Goal: Information Seeking & Learning: Learn about a topic

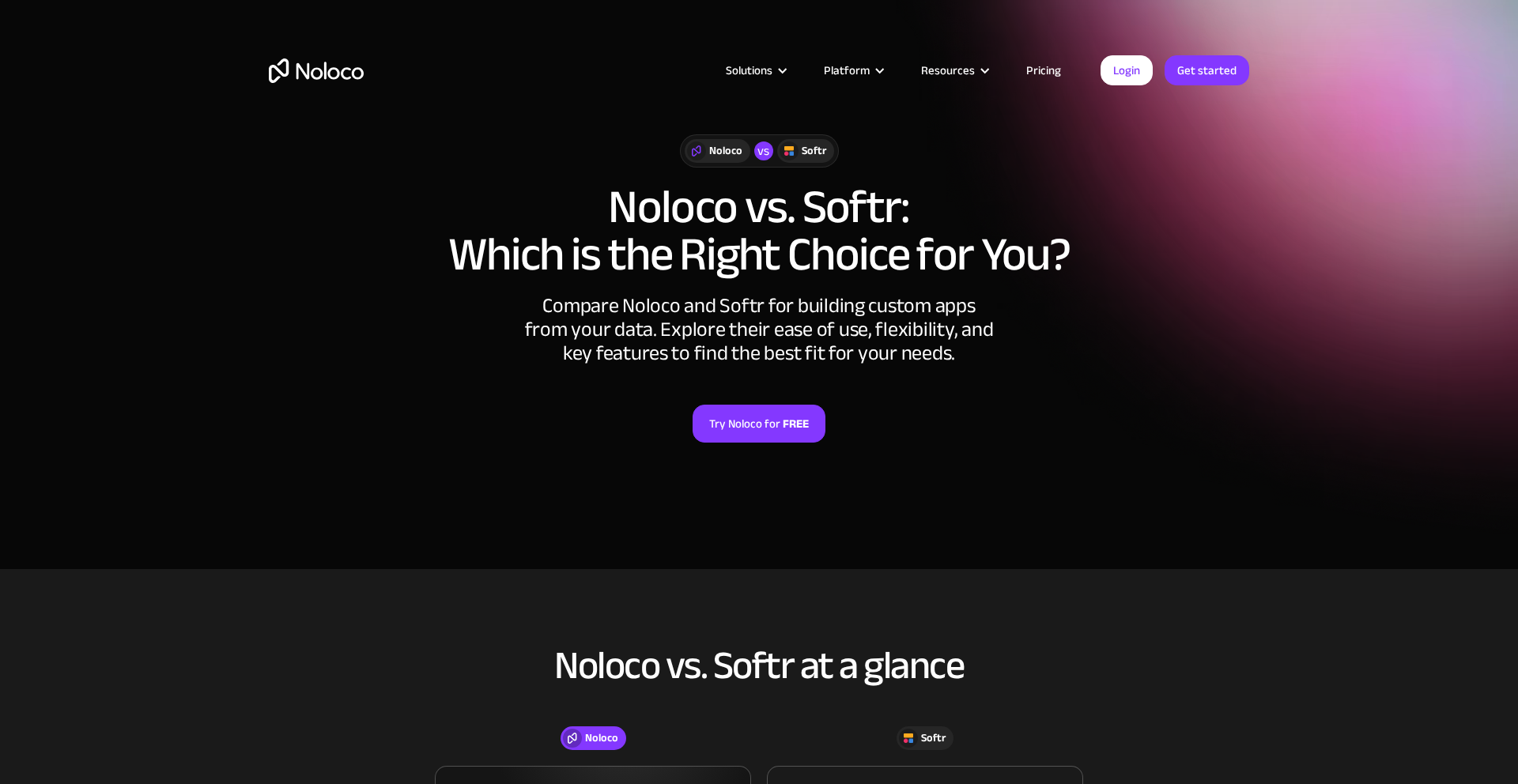
click at [327, 68] on img "home" at bounding box center [316, 71] width 94 height 25
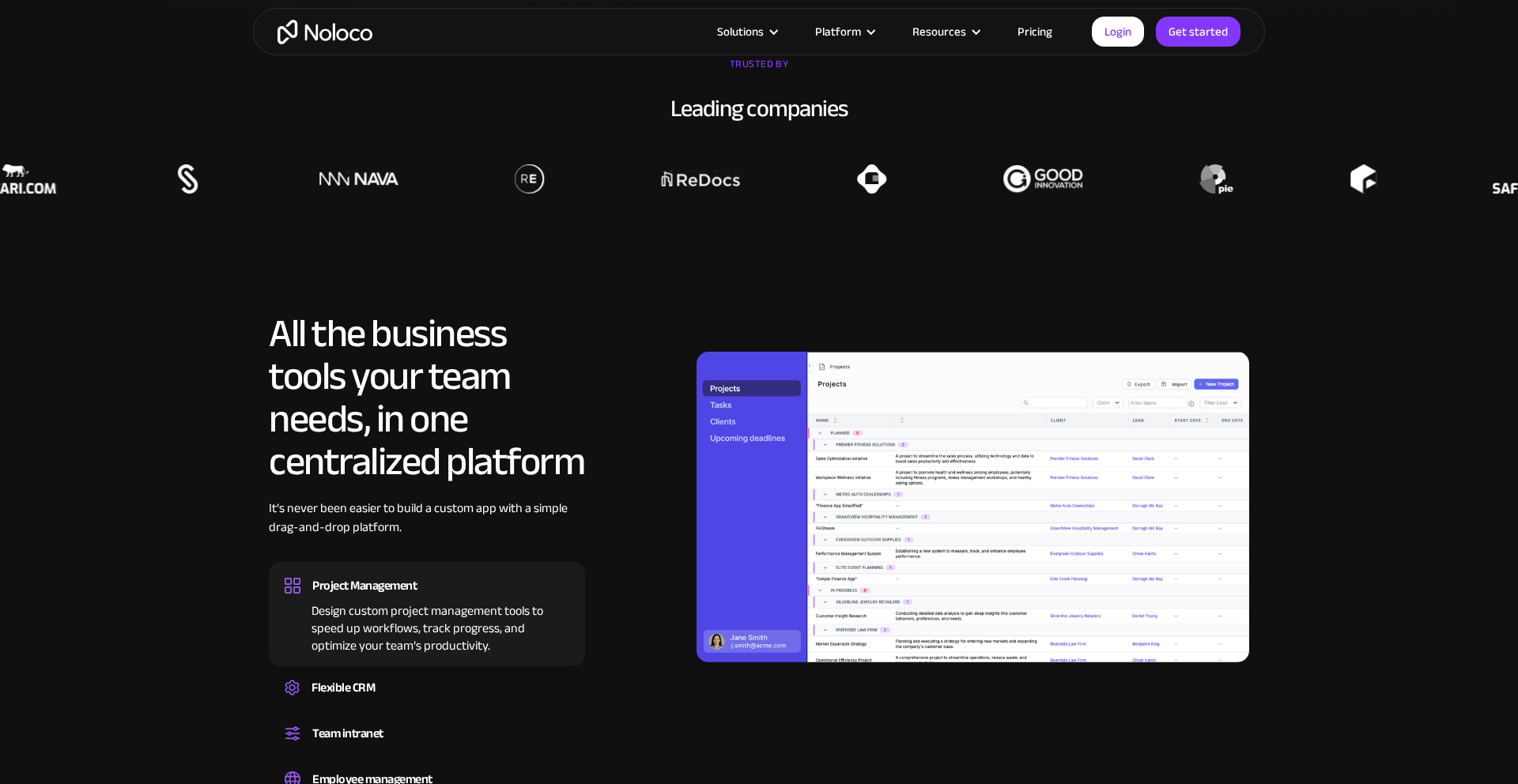
scroll to position [1475, 0]
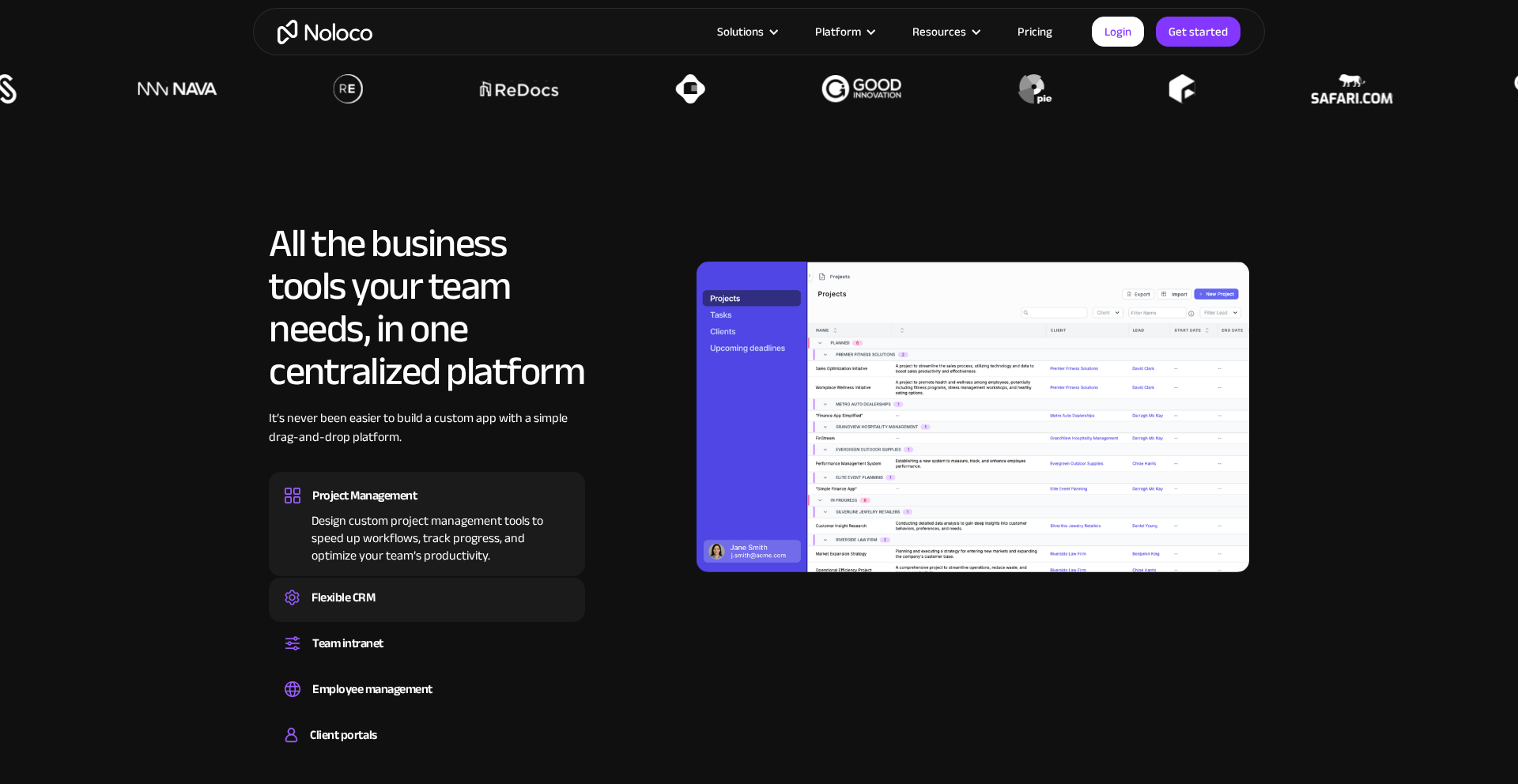
click at [368, 600] on div "Flexible CRM" at bounding box center [343, 598] width 63 height 24
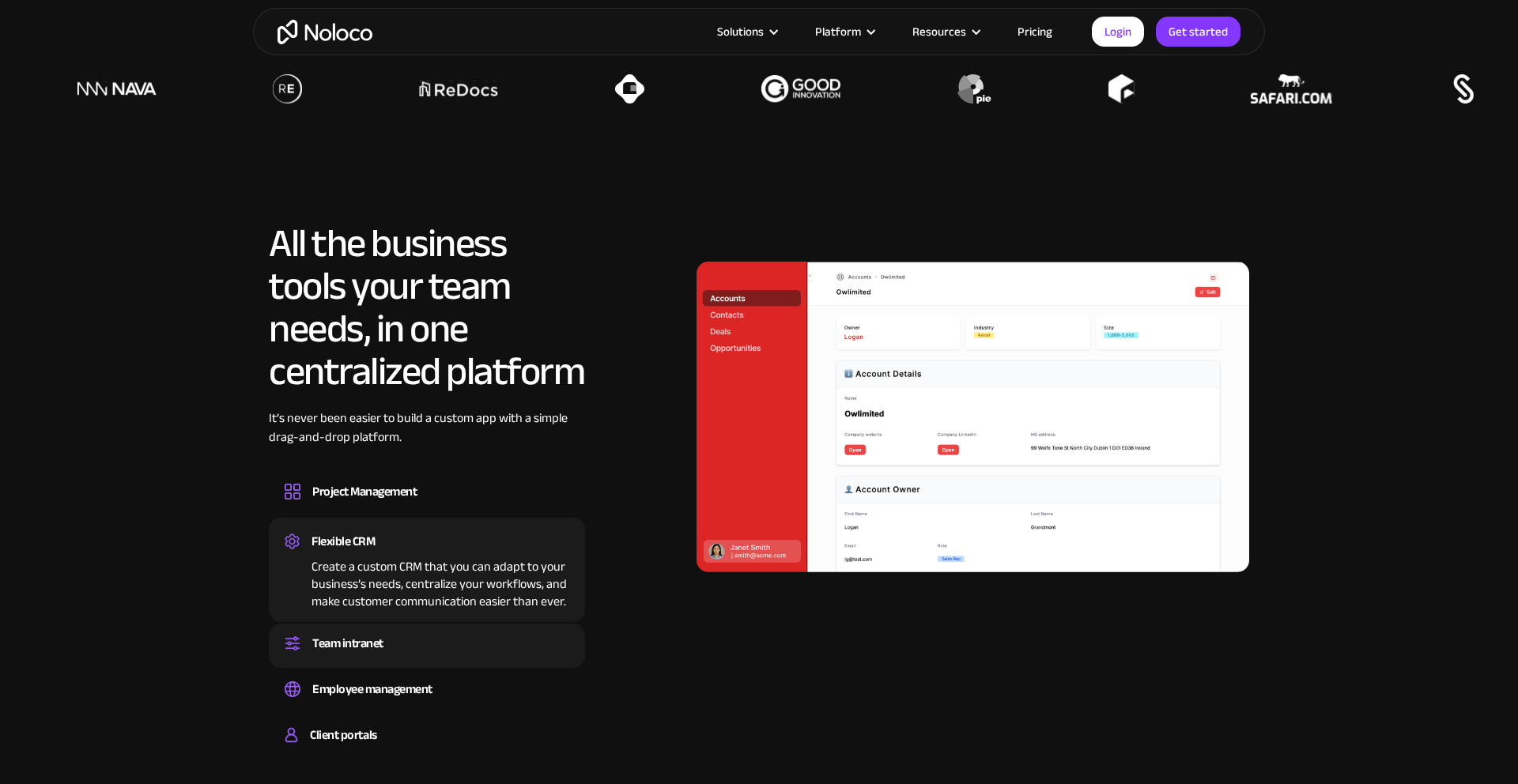
click at [370, 650] on div "Team intranet" at bounding box center [349, 644] width 72 height 24
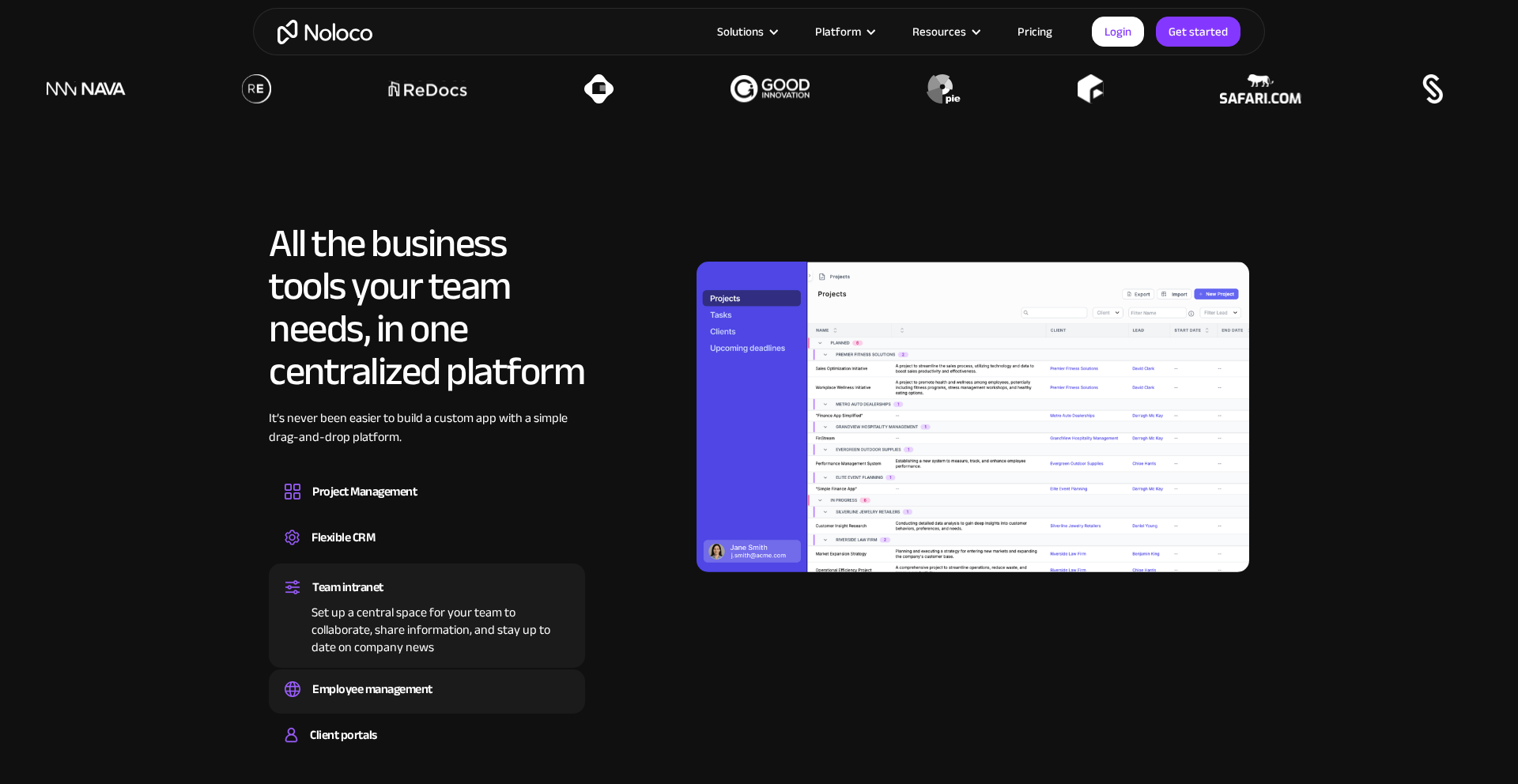
click at [372, 676] on div "Employee management Easily manage employee information, track performance, and …" at bounding box center [427, 691] width 316 height 44
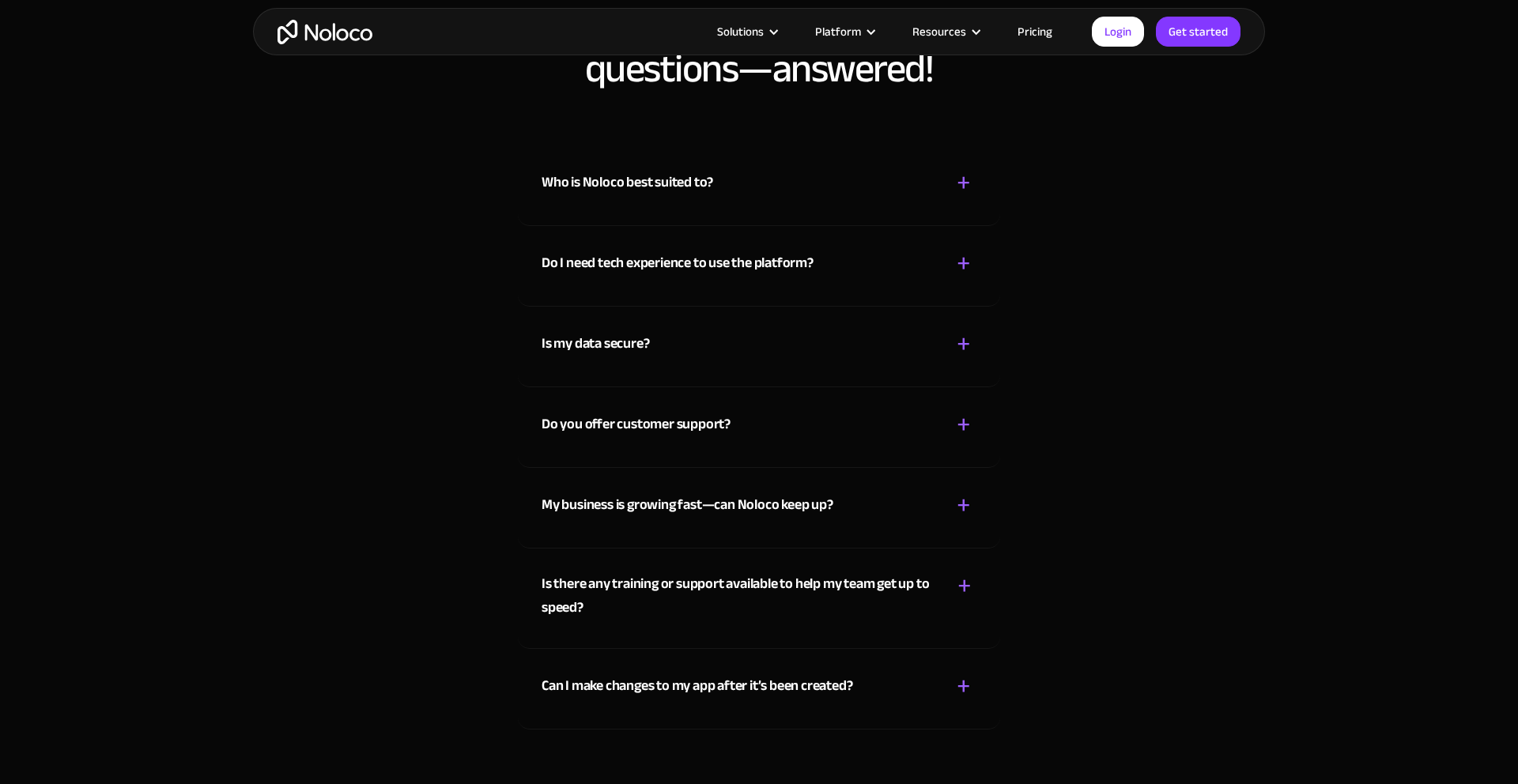
scroll to position [8422, 0]
